Goal: Task Accomplishment & Management: Complete application form

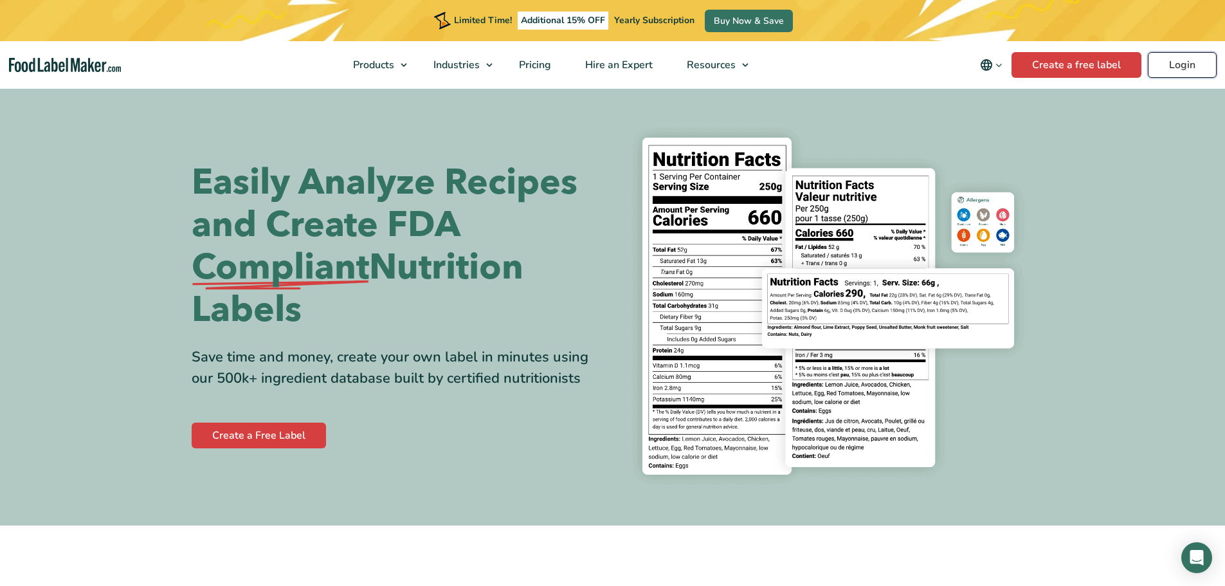
click at [1166, 66] on link "Login" at bounding box center [1182, 65] width 69 height 26
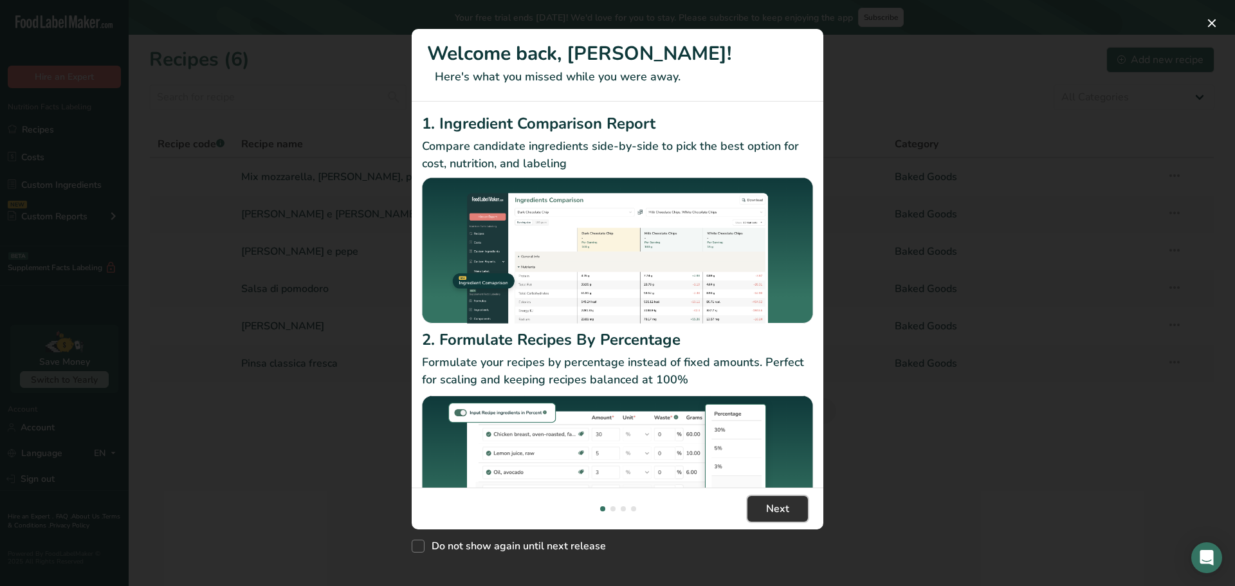
click at [776, 517] on button "Next" at bounding box center [777, 509] width 60 height 26
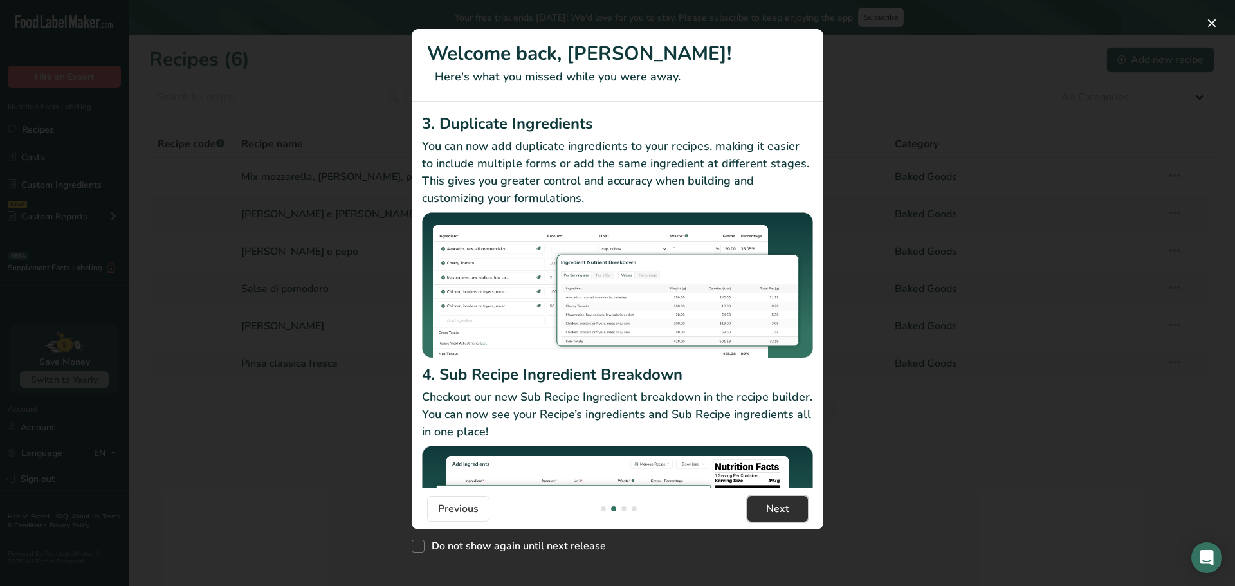
click at [780, 511] on span "Next" at bounding box center [777, 508] width 23 height 15
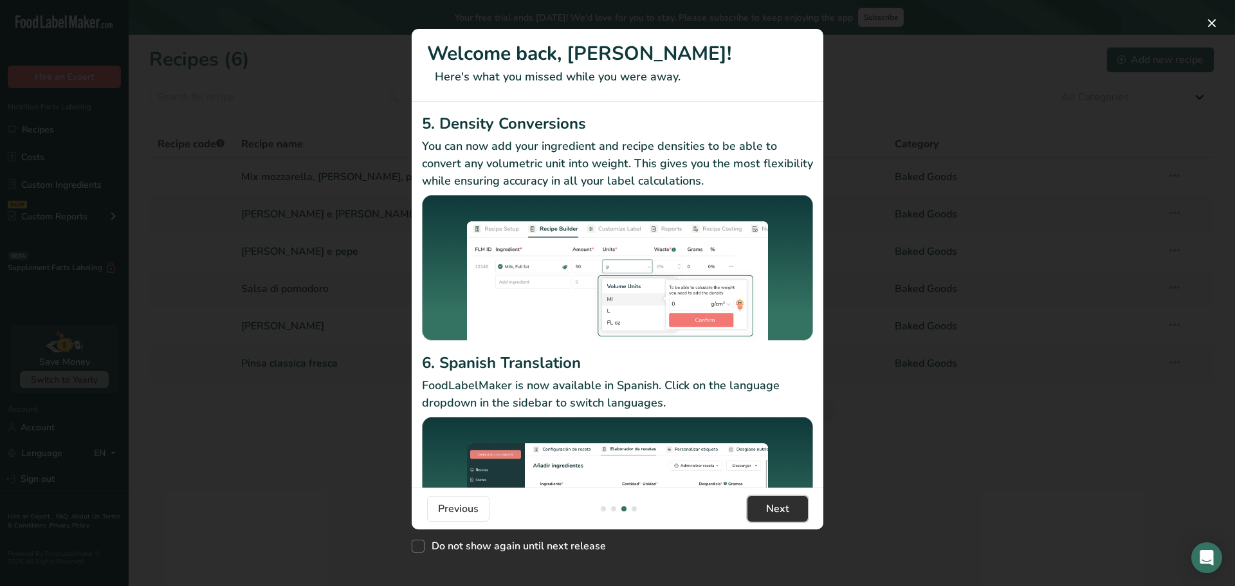
click at [779, 507] on span "Next" at bounding box center [777, 508] width 23 height 15
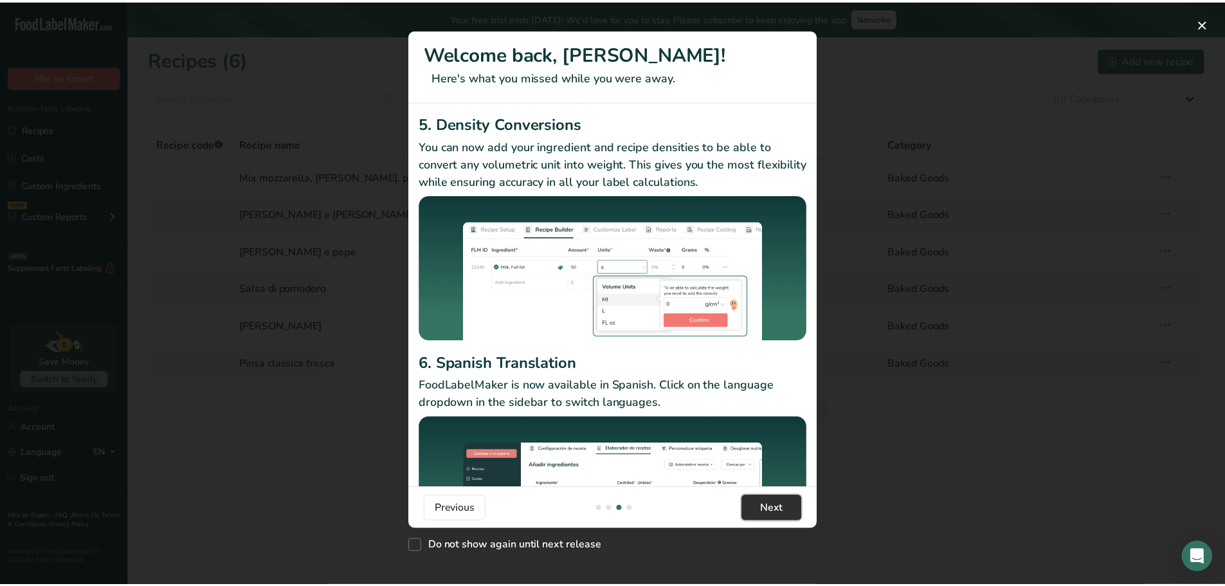
scroll to position [0, 1235]
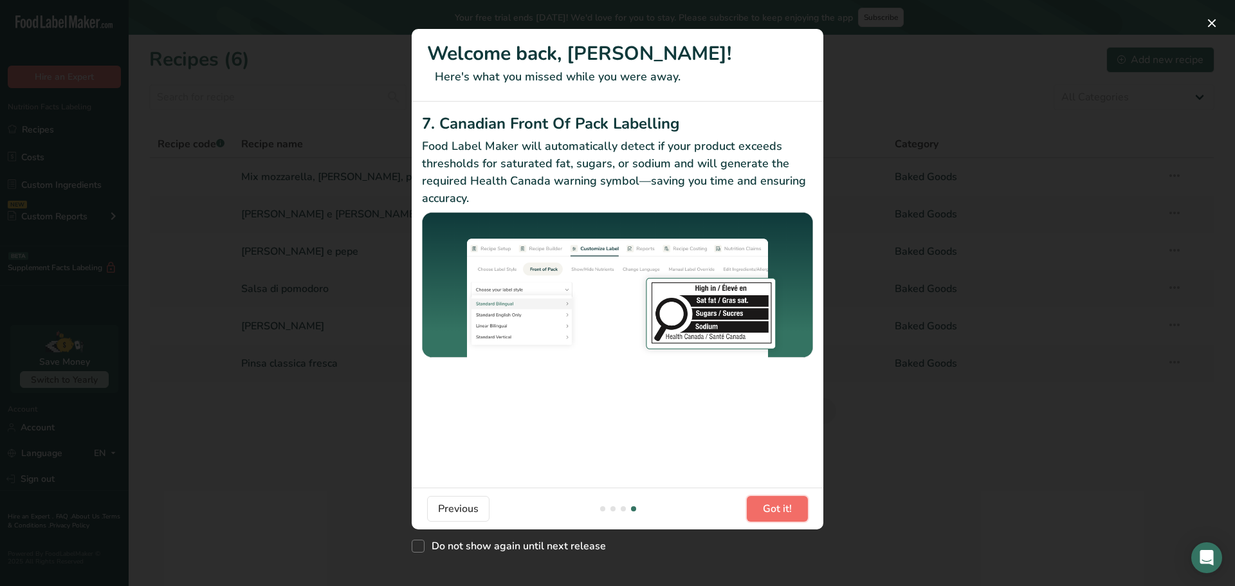
click at [779, 507] on span "Got it!" at bounding box center [777, 508] width 29 height 15
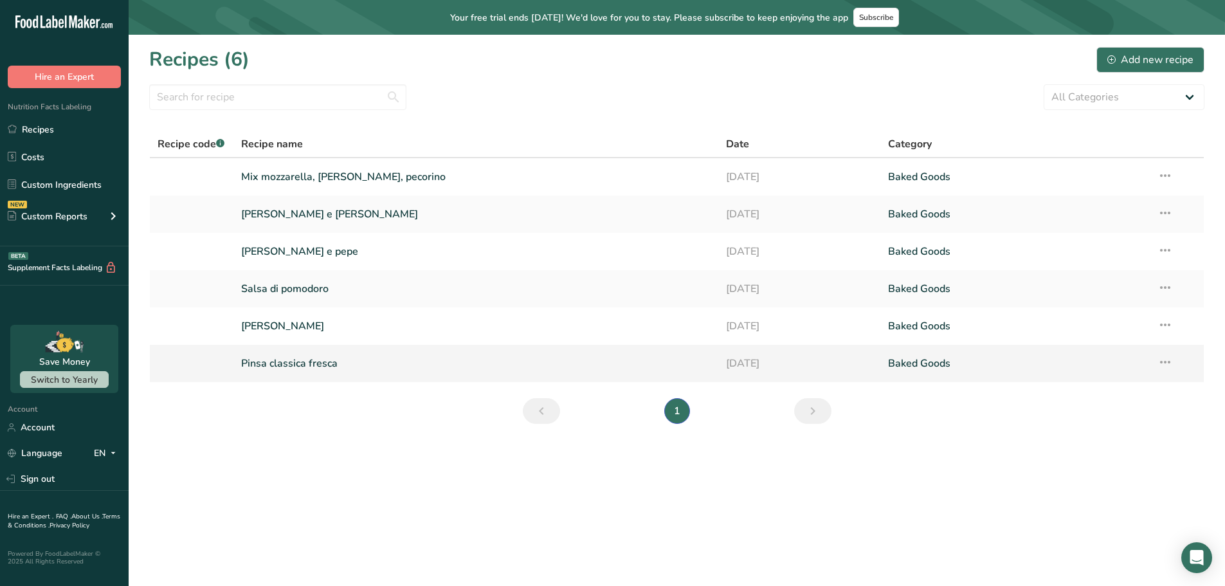
click at [295, 362] on link "Pinsa classica fresca" at bounding box center [476, 363] width 470 height 27
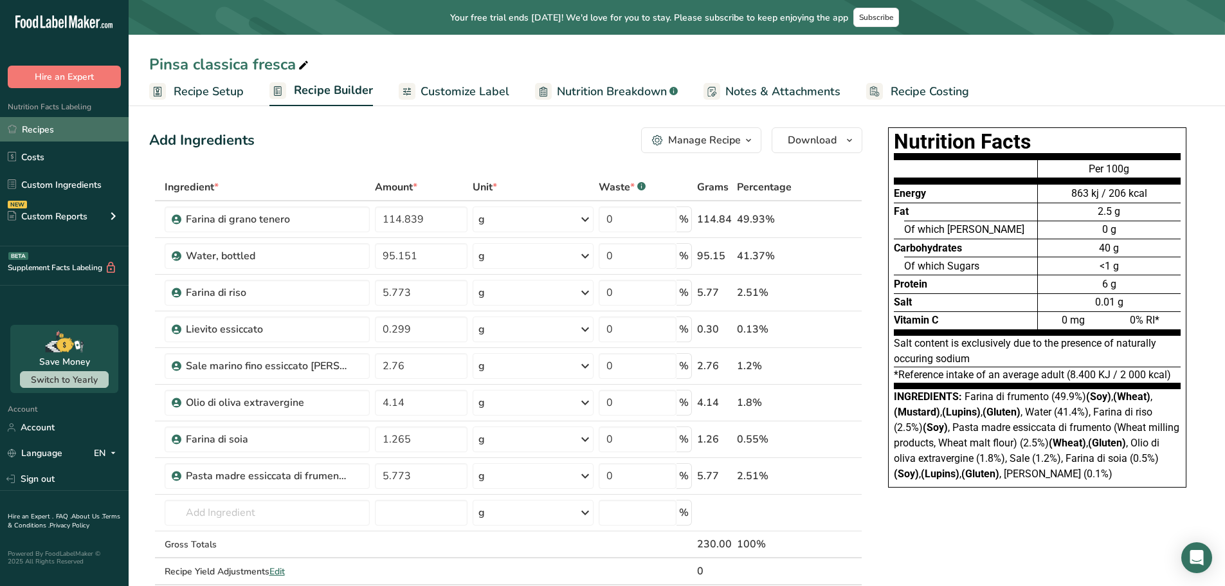
click at [51, 124] on link "Recipes" at bounding box center [64, 129] width 129 height 24
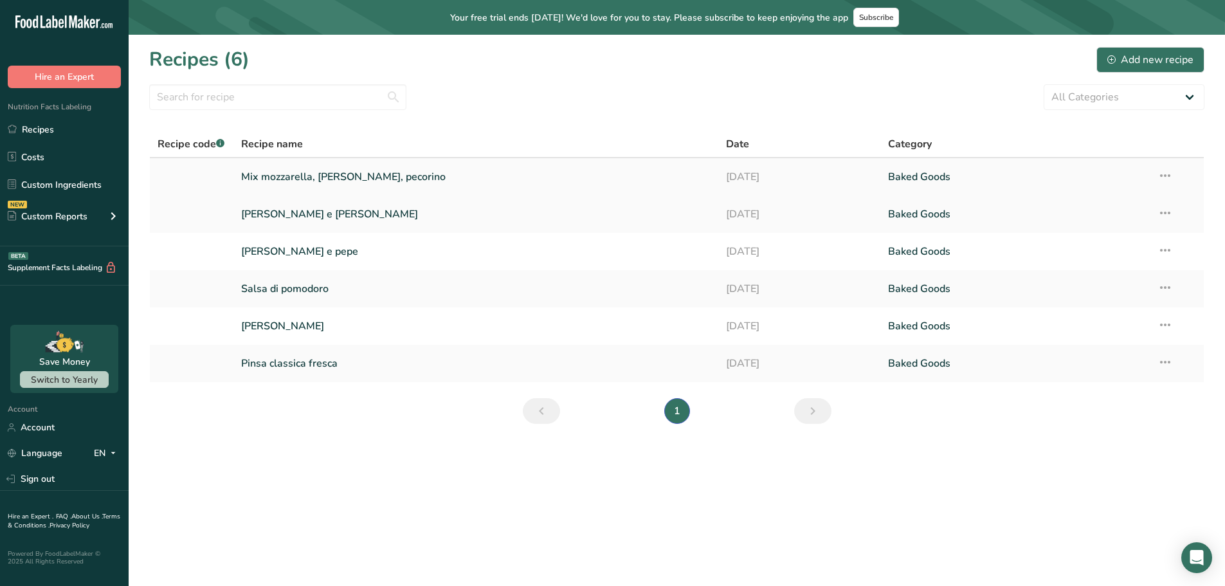
click at [280, 181] on link "Mix mozzarella, [PERSON_NAME], pecorino" at bounding box center [476, 176] width 470 height 27
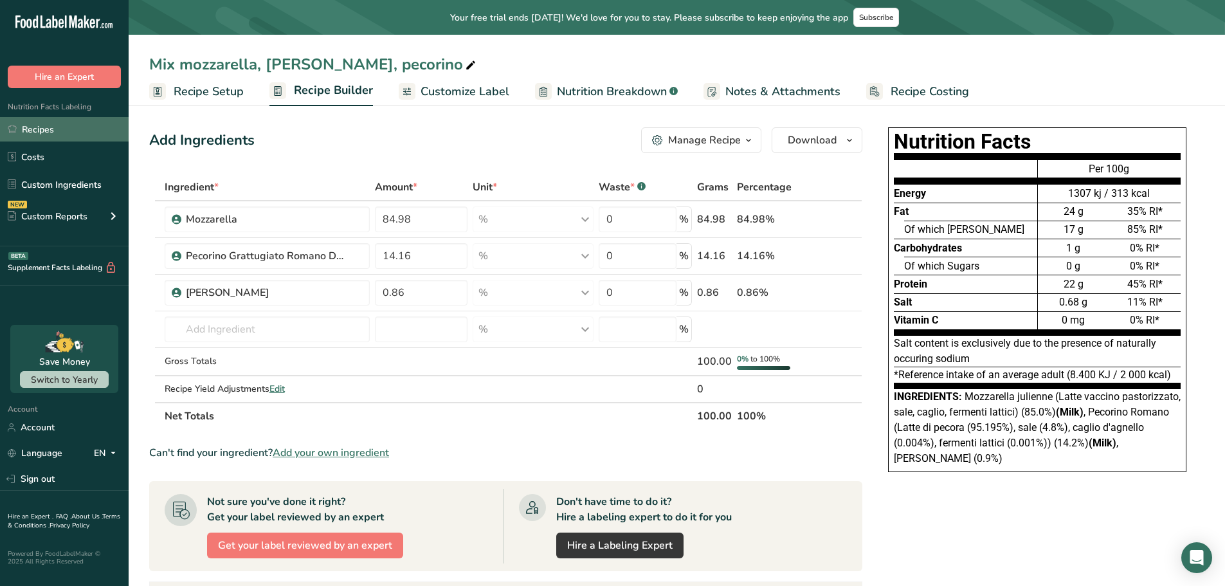
click at [59, 132] on link "Recipes" at bounding box center [64, 129] width 129 height 24
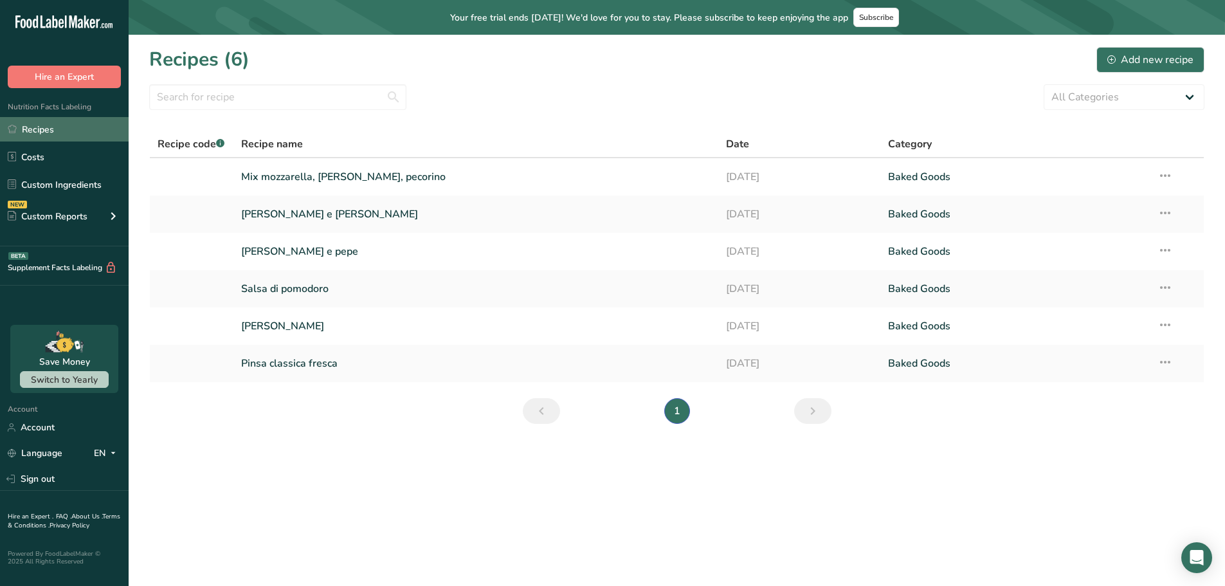
click at [64, 132] on link "Recipes" at bounding box center [64, 129] width 129 height 24
click at [1156, 52] on div "Add new recipe" at bounding box center [1150, 59] width 86 height 15
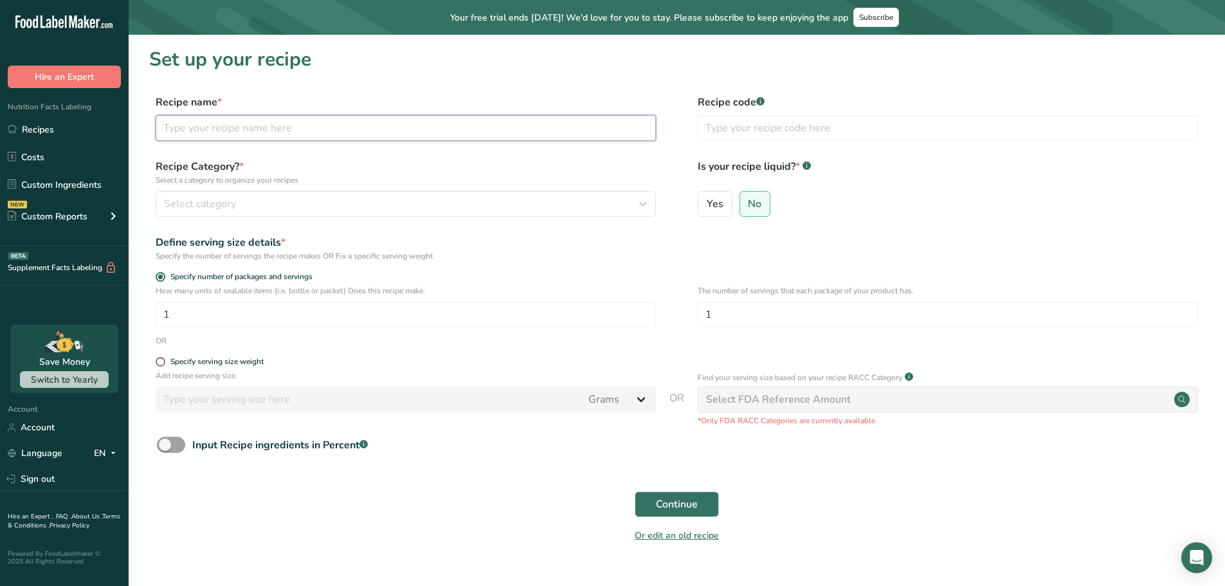
click at [444, 130] on input "text" at bounding box center [406, 128] width 500 height 26
type input "Pinsa all'Amatriciana"
click at [340, 201] on div "Select category" at bounding box center [402, 203] width 476 height 15
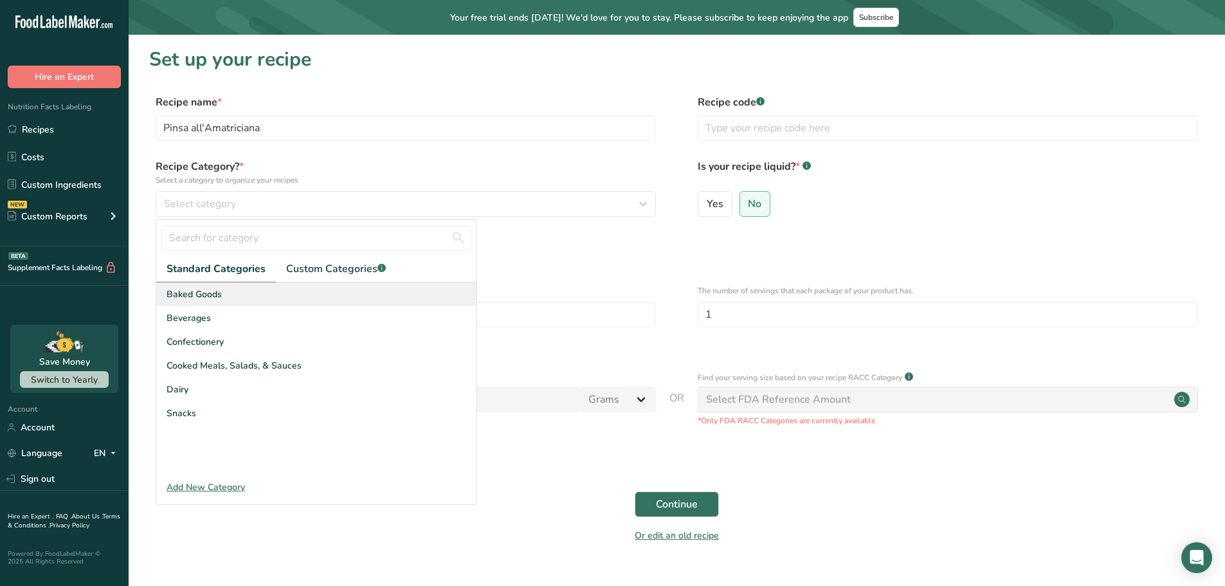
click at [251, 293] on div "Baked Goods" at bounding box center [316, 294] width 320 height 24
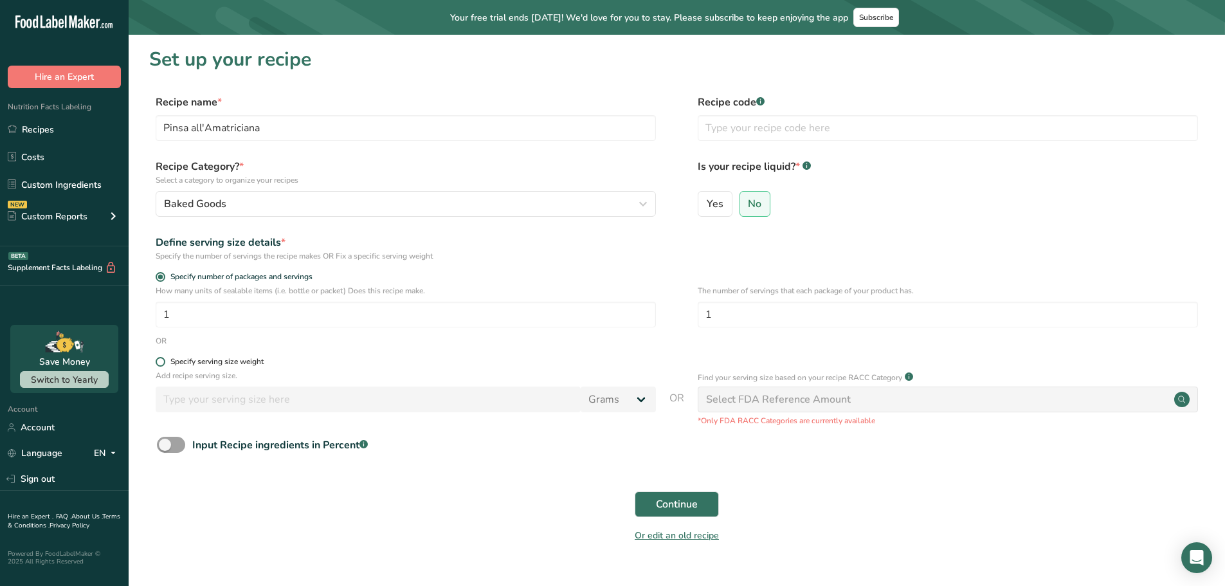
click at [161, 361] on span at bounding box center [161, 362] width 10 height 10
click at [161, 361] on input "Specify serving size weight" at bounding box center [160, 362] width 8 height 8
radio input "true"
radio input "false"
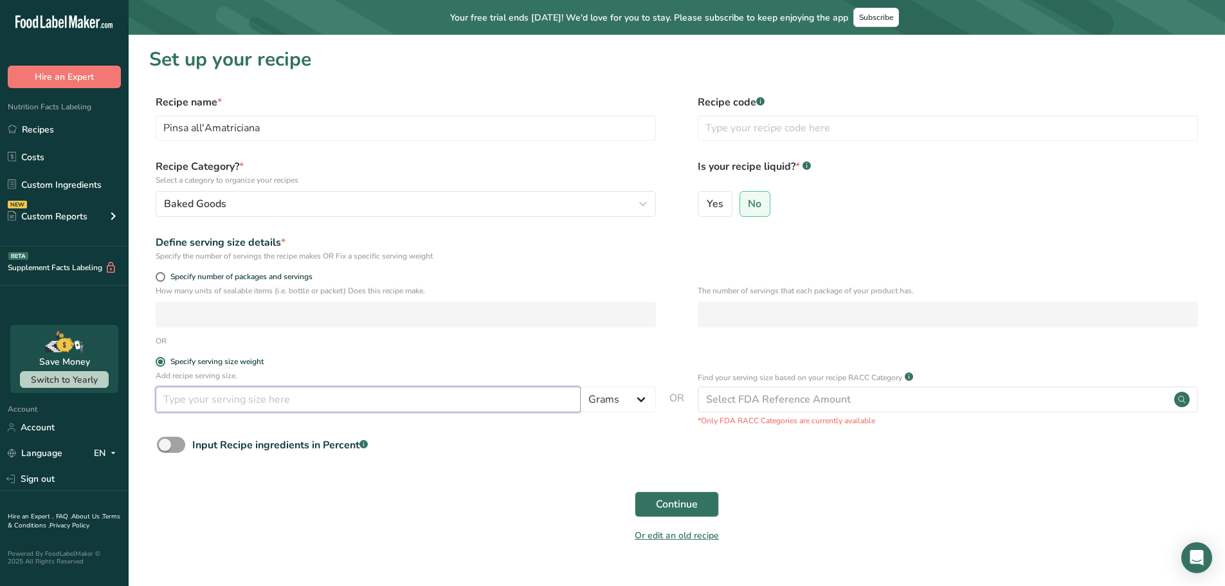
click at [198, 390] on input "number" at bounding box center [368, 399] width 425 height 26
click at [187, 402] on input "4" at bounding box center [368, 399] width 425 height 26
type input "410"
click at [678, 507] on span "Continue" at bounding box center [677, 503] width 42 height 15
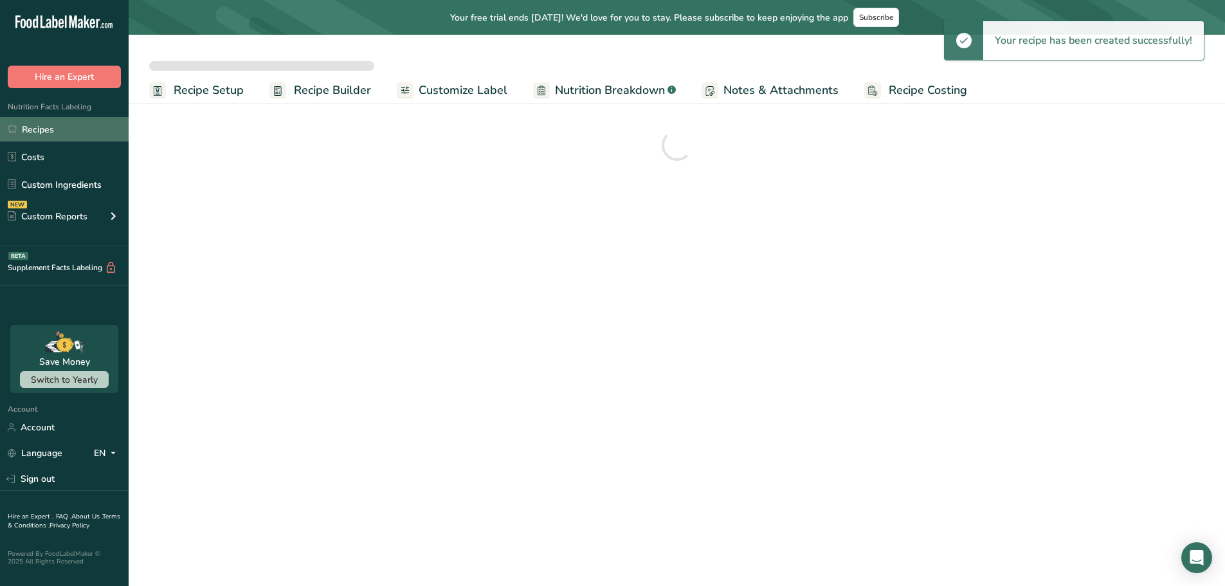
click at [37, 141] on link "Recipes" at bounding box center [64, 129] width 129 height 24
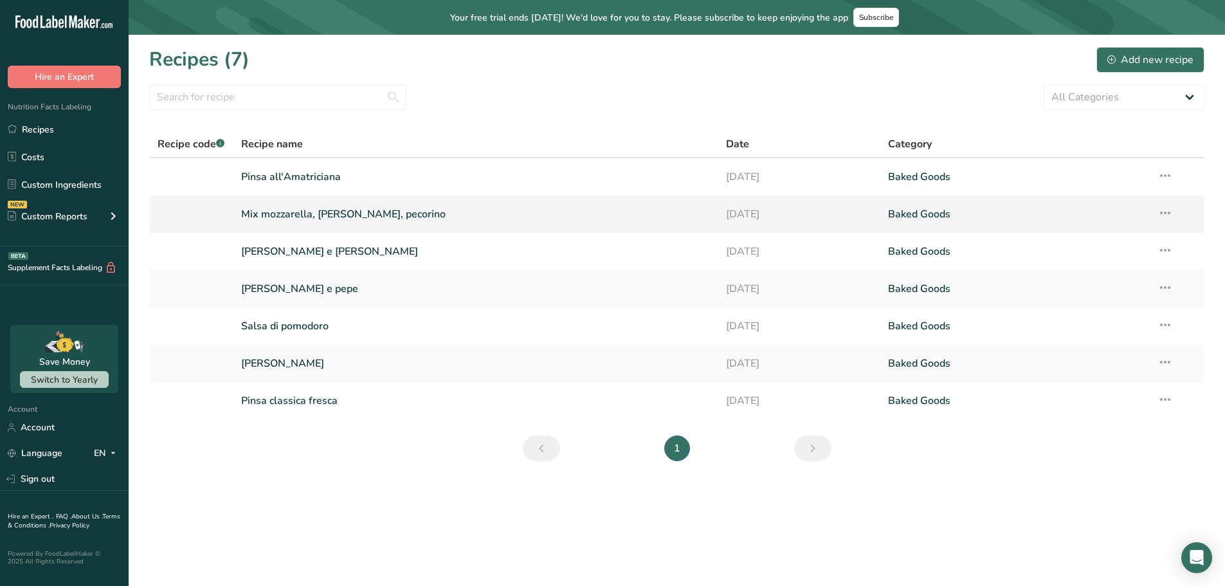
click at [322, 212] on link "Mix mozzarella, [PERSON_NAME], pecorino" at bounding box center [476, 214] width 470 height 27
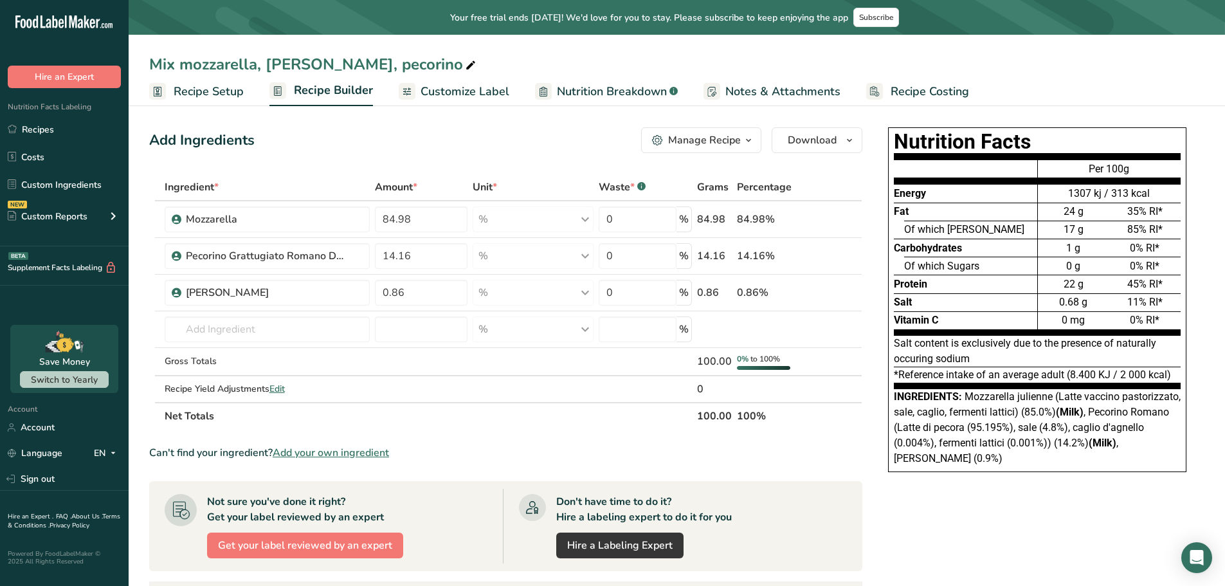
click at [201, 91] on span "Recipe Setup" at bounding box center [209, 91] width 70 height 17
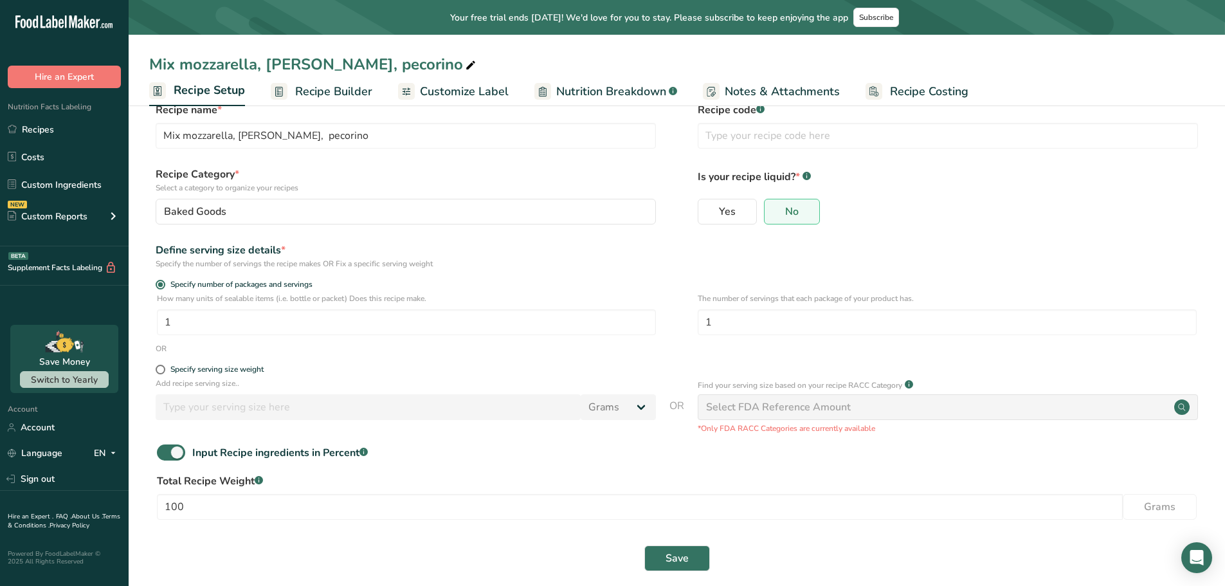
scroll to position [39, 0]
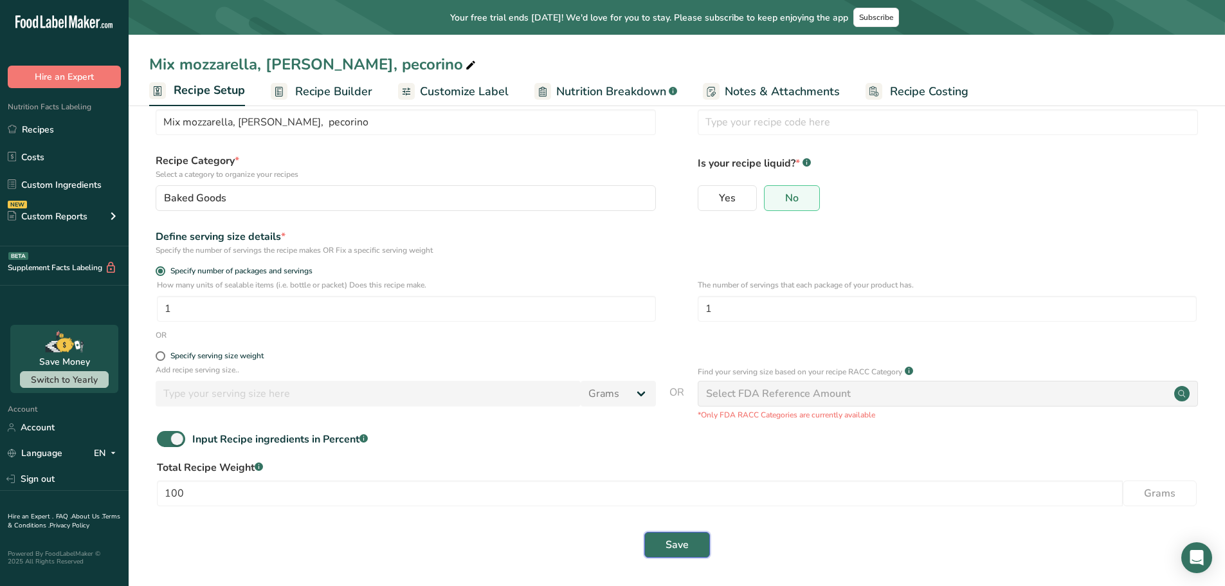
click at [672, 540] on span "Save" at bounding box center [677, 544] width 23 height 15
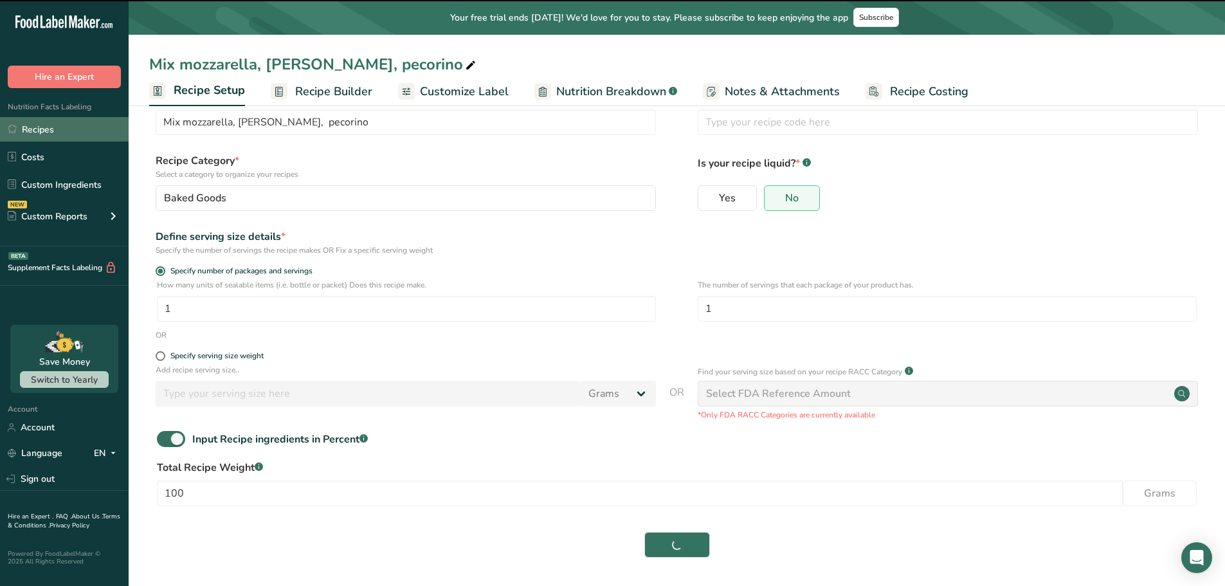
click at [69, 129] on link "Recipes" at bounding box center [64, 129] width 129 height 24
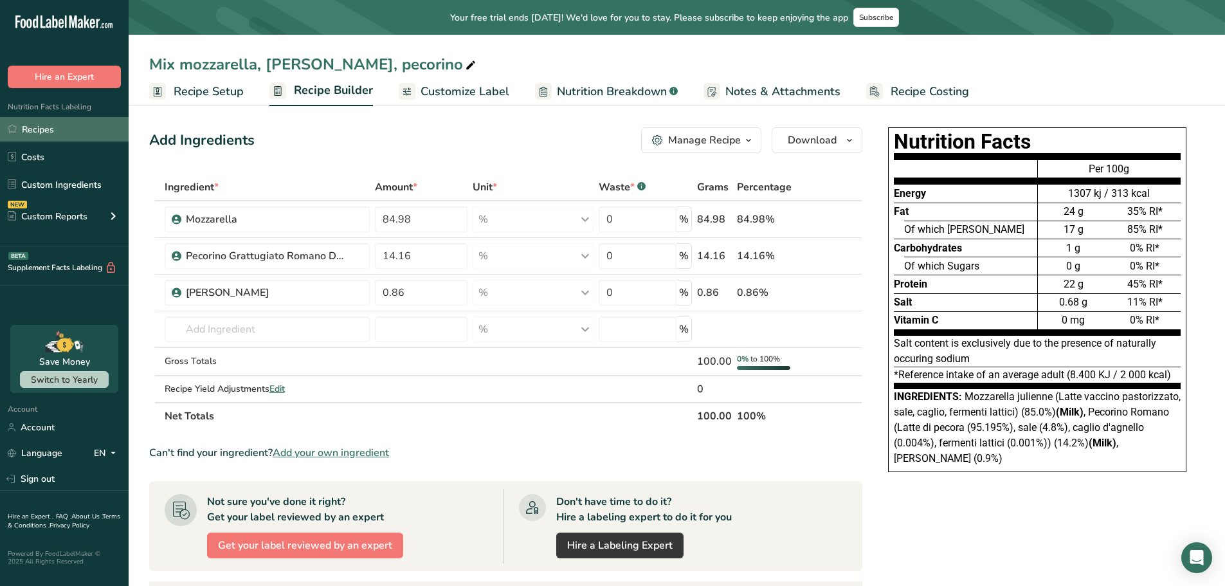
click at [55, 131] on link "Recipes" at bounding box center [64, 129] width 129 height 24
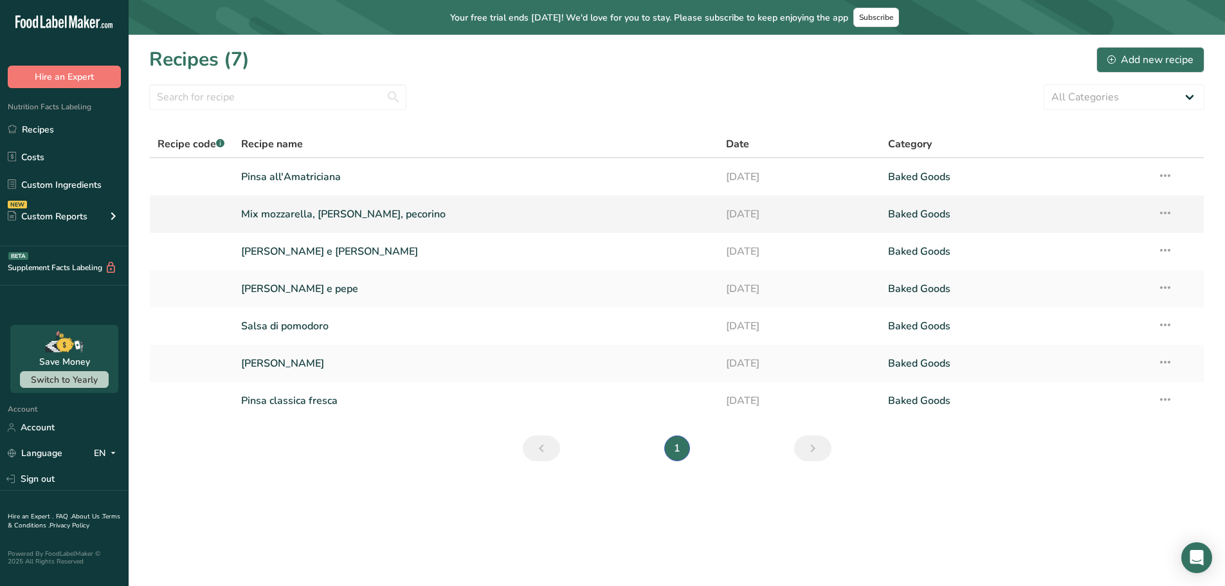
click at [338, 212] on link "Mix mozzarella, [PERSON_NAME], pecorino" at bounding box center [476, 214] width 470 height 27
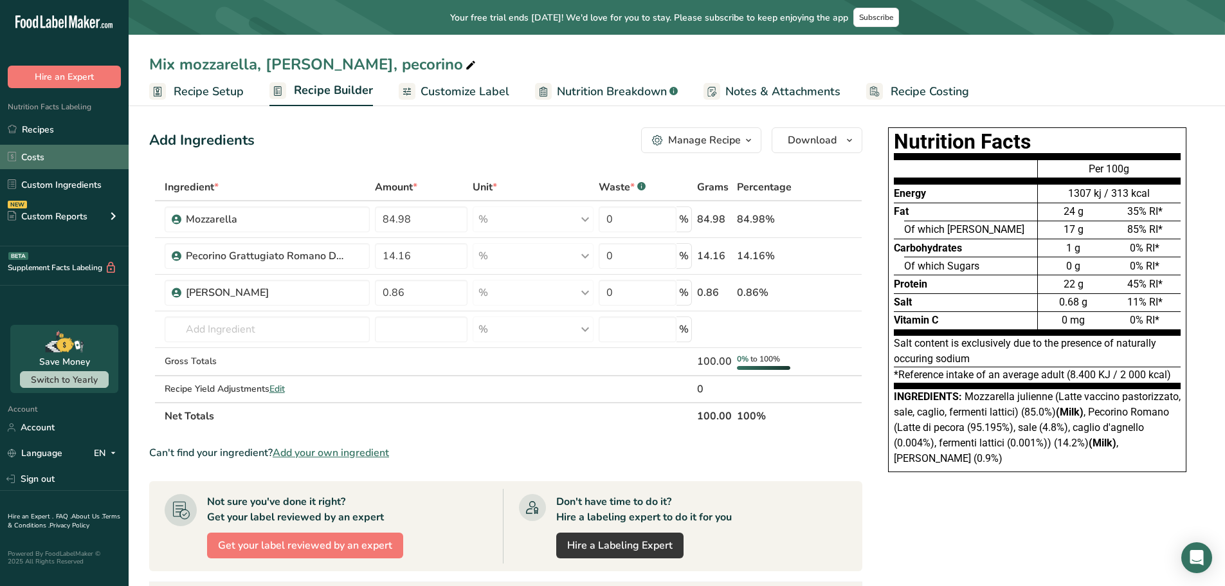
click at [51, 163] on link "Costs" at bounding box center [64, 157] width 129 height 24
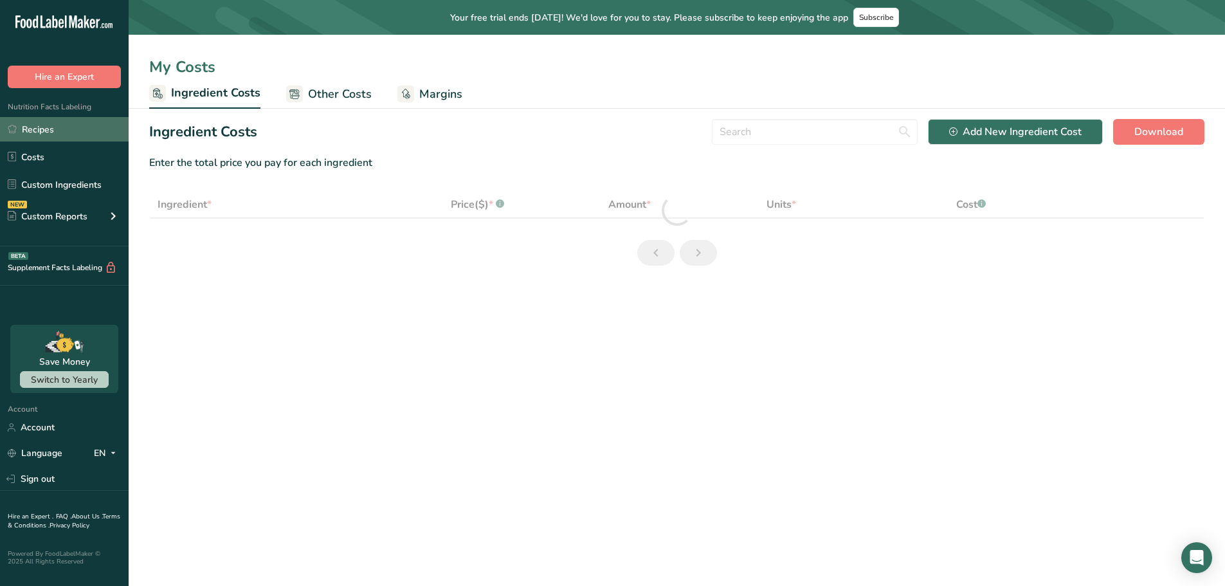
click at [45, 133] on link "Recipes" at bounding box center [64, 129] width 129 height 24
select select "1"
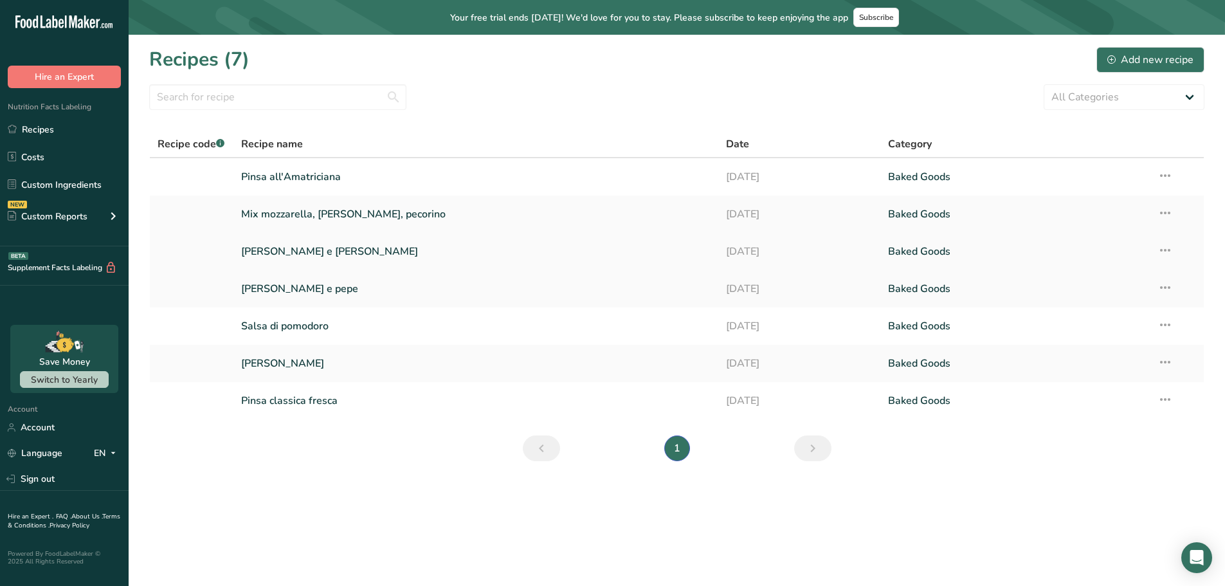
click at [320, 247] on link "[PERSON_NAME] e [PERSON_NAME]" at bounding box center [476, 251] width 470 height 27
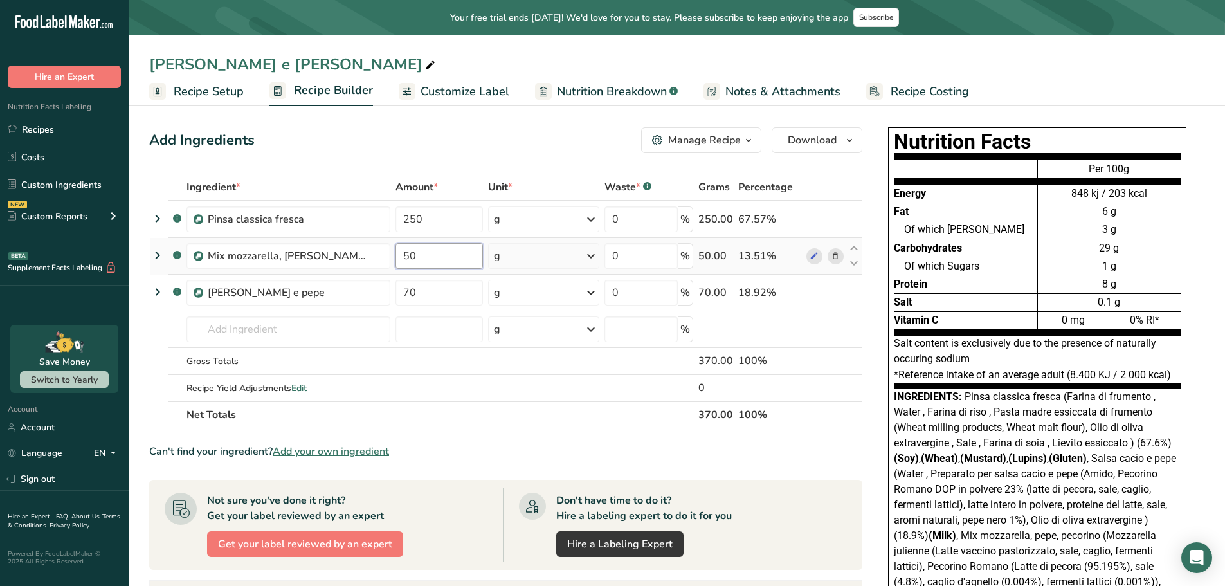
click at [417, 253] on input "50" at bounding box center [438, 256] width 87 height 26
type input "5"
type input "70"
click at [510, 424] on div "Ingredient * Amount * Unit * Waste * .a-a{fill:#347362;}.b-a{fill:#fff;} Grams …" at bounding box center [505, 301] width 713 height 255
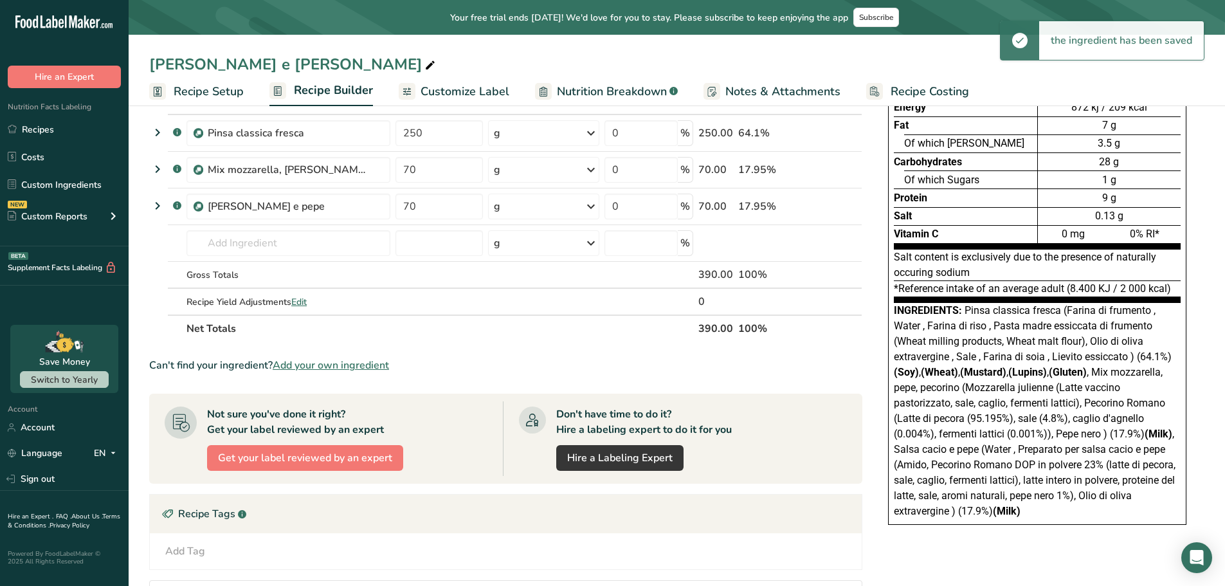
scroll to position [129, 0]
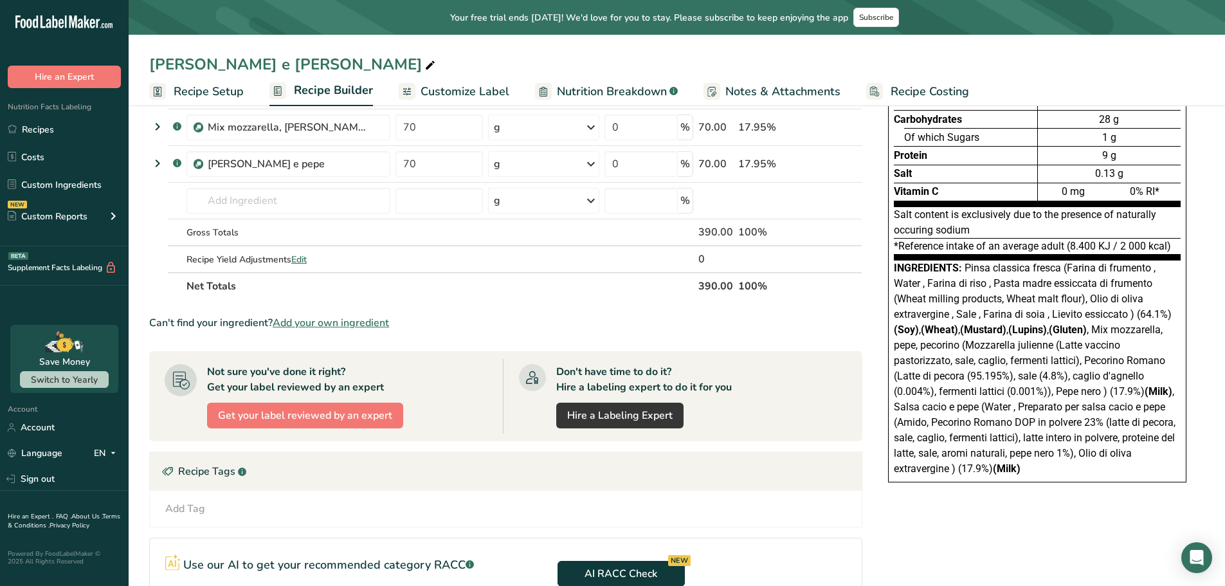
click at [772, 440] on section "Not sure you've done it right? Get your label reviewed by an expert Get your la…" at bounding box center [505, 396] width 713 height 90
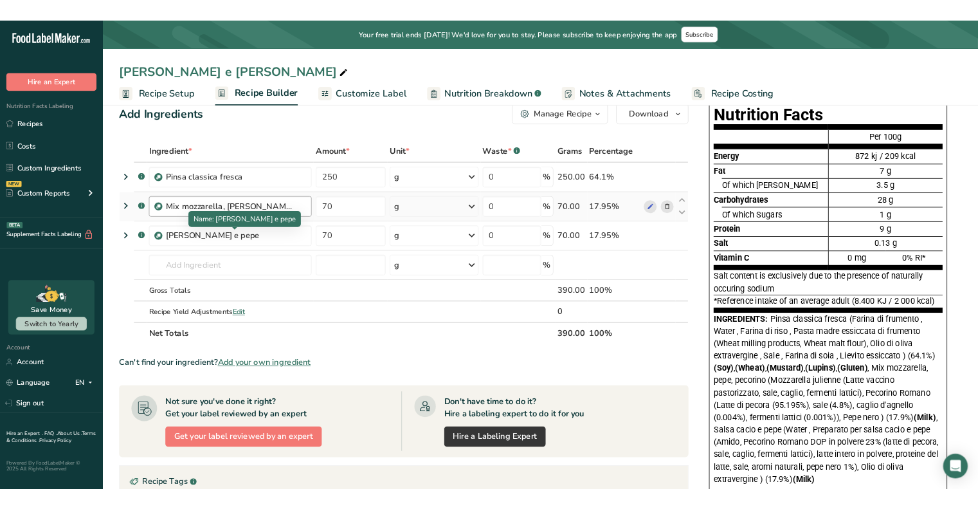
scroll to position [0, 0]
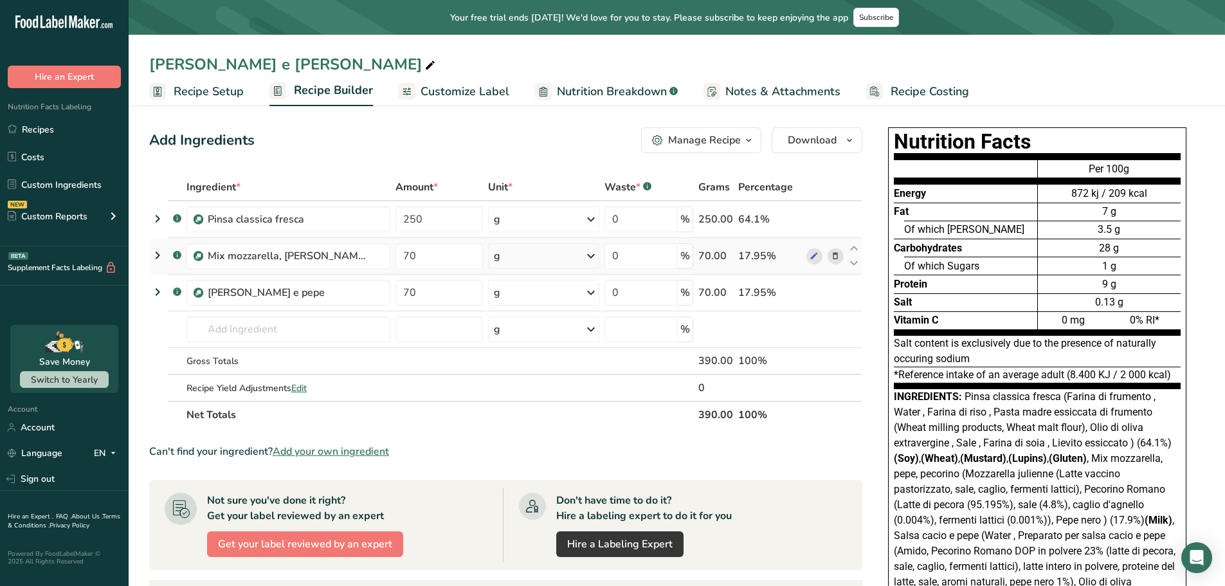
click at [156, 251] on icon at bounding box center [157, 255] width 15 height 23
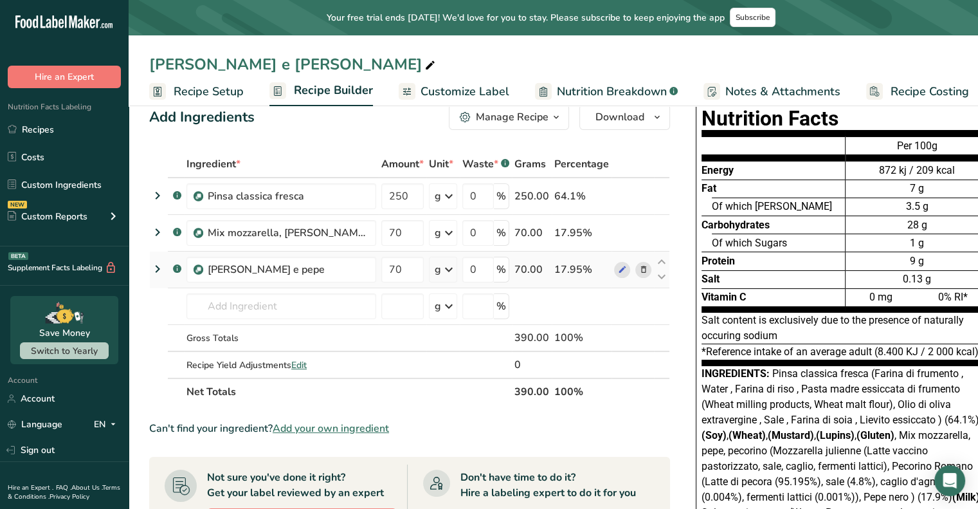
scroll to position [64, 0]
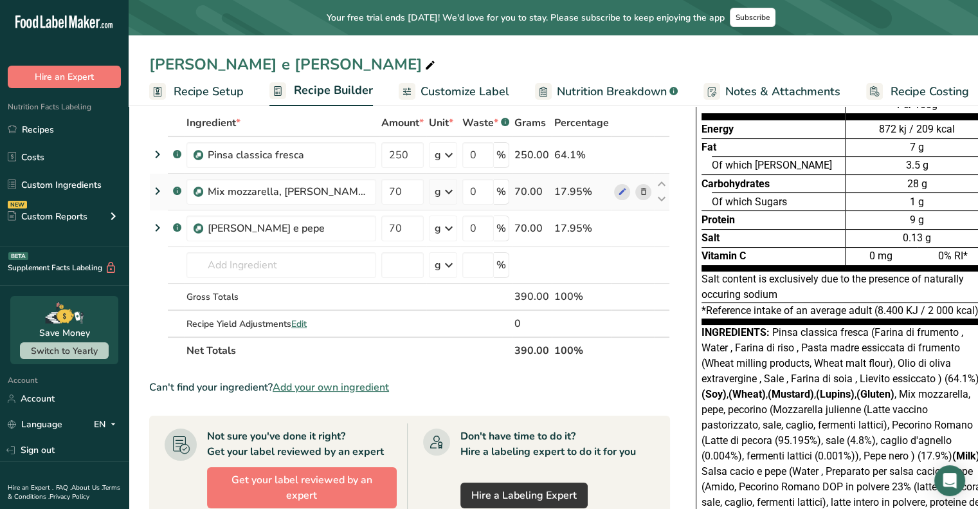
click at [152, 189] on icon at bounding box center [157, 190] width 15 height 23
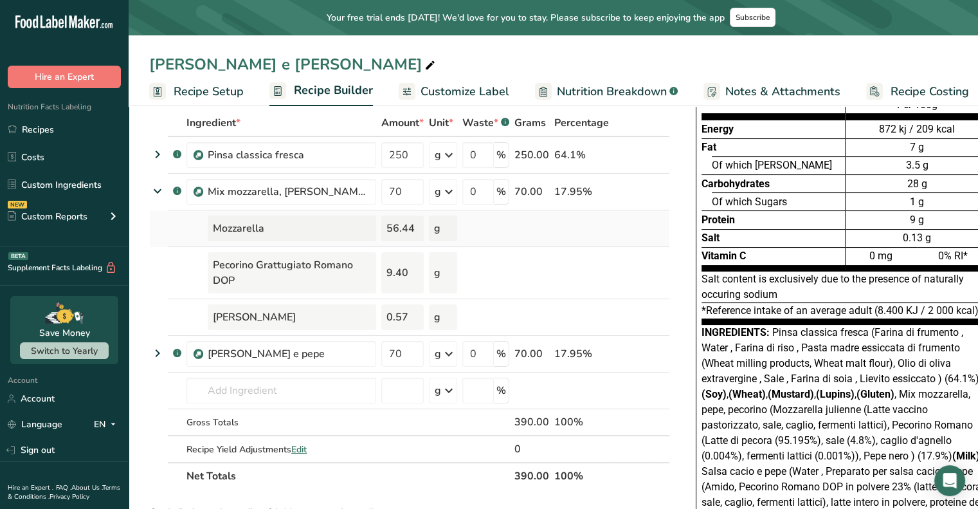
click at [309, 226] on div "Mozzarella" at bounding box center [292, 228] width 168 height 26
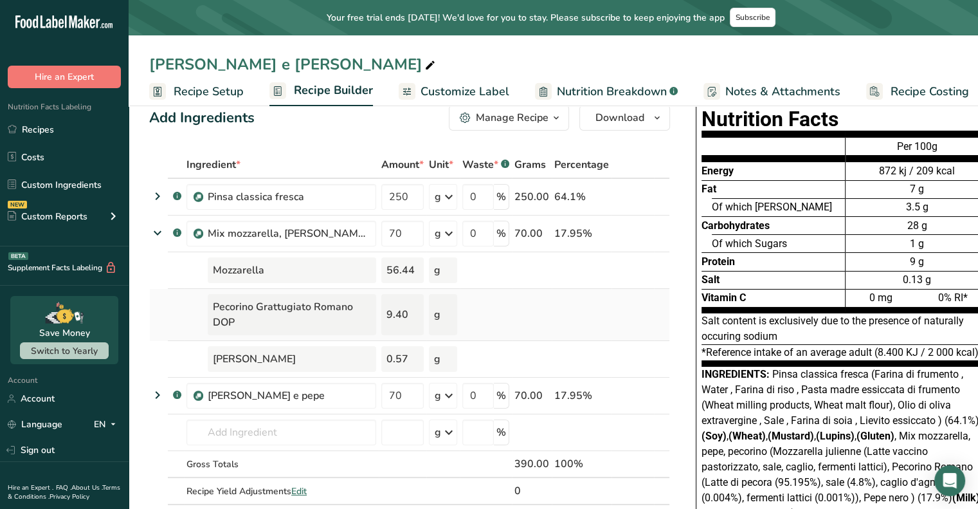
scroll to position [0, 0]
